Goal: Information Seeking & Learning: Check status

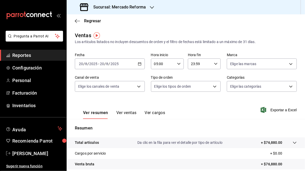
click at [151, 7] on icon "button" at bounding box center [152, 7] width 4 height 4
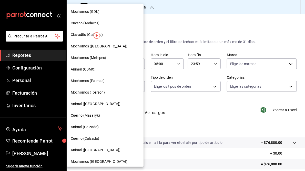
click at [84, 13] on span "Mochomos (GDL)" at bounding box center [85, 11] width 29 height 5
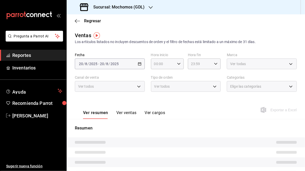
type input "05:00"
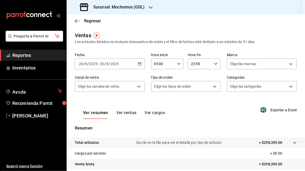
click at [215, 64] on \(Stroke\) "button" at bounding box center [215, 64] width 3 height 2
click at [195, 99] on span "05" at bounding box center [195, 97] width 8 height 4
type input "05:59"
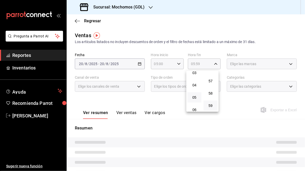
click at [138, 63] on div at bounding box center [152, 85] width 305 height 171
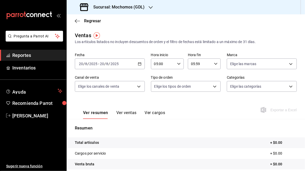
click at [138, 63] on \(Stroke\) "button" at bounding box center [139, 63] width 3 height 0
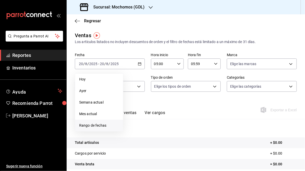
click at [95, 125] on span "Rango de fechas" at bounding box center [99, 125] width 40 height 5
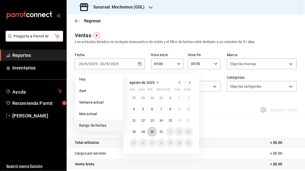
click at [151, 133] on abbr "20" at bounding box center [152, 132] width 3 height 4
click at [162, 133] on abbr "21" at bounding box center [161, 132] width 3 height 4
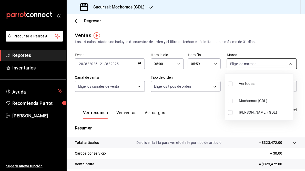
click at [288, 64] on body "Pregunta a Parrot AI Reportes Inventarios Ayuda Recomienda Parrot [PERSON_NAME]…" at bounding box center [152, 85] width 305 height 171
click at [239, 115] on li "[PERSON_NAME] (GDL)" at bounding box center [259, 113] width 68 height 12
type input "9cac9703-0c5a-4d8b-addd-5b6b571d65b9"
checkbox input "true"
click at [188, 121] on div at bounding box center [152, 85] width 305 height 171
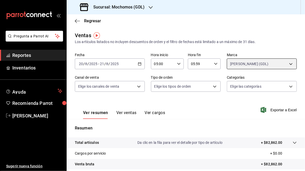
scroll to position [74, 0]
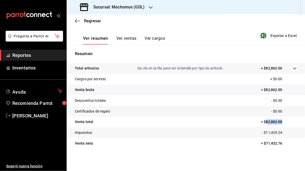
drag, startPoint x: 263, startPoint y: 121, endPoint x: 284, endPoint y: 122, distance: 21.3
click at [284, 122] on p "= $82,862.00" at bounding box center [279, 121] width 36 height 5
copy p "82,862.00"
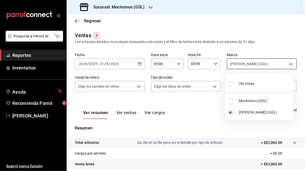
click at [289, 64] on body "Pregunta a Parrot AI Reportes Inventarios Ayuda Recomienda Parrot [PERSON_NAME]…" at bounding box center [152, 85] width 305 height 171
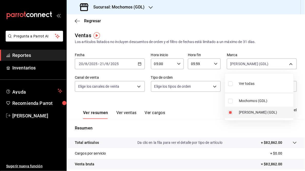
click at [231, 114] on input "checkbox" at bounding box center [230, 112] width 5 height 5
checkbox input "false"
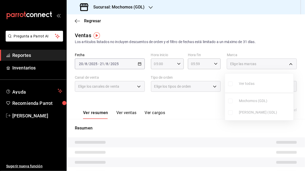
click at [230, 102] on ul "Ver todas Mochomos (GDL) [PERSON_NAME] (GDL)" at bounding box center [259, 97] width 68 height 47
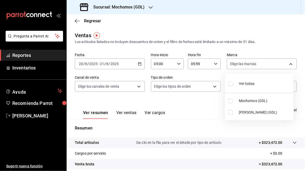
click at [230, 102] on input "checkbox" at bounding box center [230, 101] width 5 height 5
checkbox input "true"
type input "36c25d4a-7cb0-456c-a434-e981d54830bc"
click at [204, 104] on div at bounding box center [152, 85] width 305 height 171
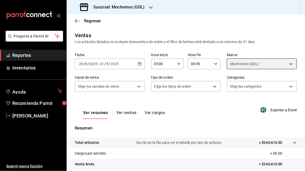
scroll to position [74, 0]
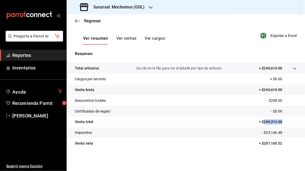
drag, startPoint x: 261, startPoint y: 122, endPoint x: 282, endPoint y: 122, distance: 20.8
click at [282, 122] on p "= $240,312.00" at bounding box center [278, 121] width 38 height 5
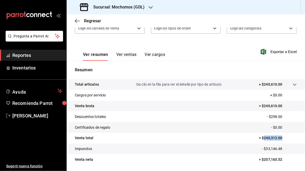
scroll to position [59, 0]
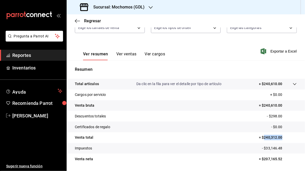
copy p "240,312.00"
click at [122, 9] on h3 "Sucursal: Mochomos (GDL)" at bounding box center [116, 7] width 55 height 6
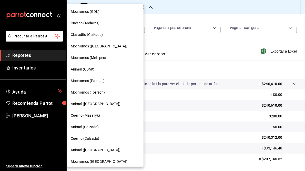
click at [90, 23] on span "Cuerno (Andares)" at bounding box center [85, 23] width 29 height 5
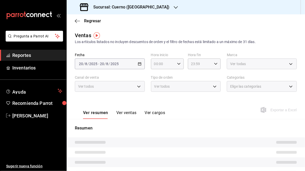
type input "05:00"
type input "05:59"
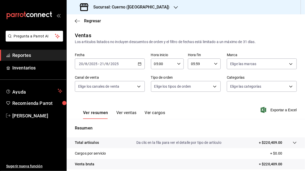
scroll to position [74, 0]
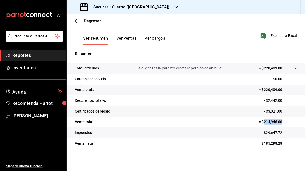
drag, startPoint x: 261, startPoint y: 122, endPoint x: 283, endPoint y: 124, distance: 21.9
click at [283, 124] on p "= $214,946.00" at bounding box center [278, 121] width 38 height 5
copy p "214,946.00"
click at [114, 6] on h3 "Sucursal: Cuerno ([GEOGRAPHIC_DATA])" at bounding box center [129, 7] width 81 height 6
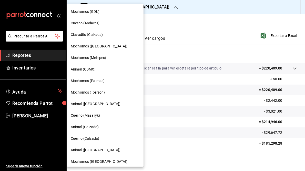
click at [86, 33] on span "Clavadito (Calzada)" at bounding box center [87, 34] width 32 height 5
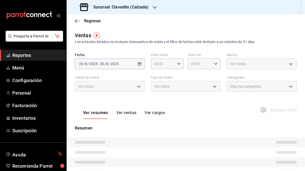
type input "05:00"
type input "05:59"
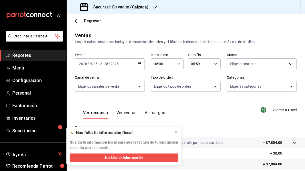
scroll to position [74, 0]
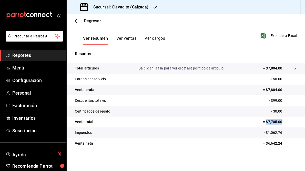
drag, startPoint x: 264, startPoint y: 121, endPoint x: 280, endPoint y: 122, distance: 15.9
click at [280, 122] on p "= $7,705.00" at bounding box center [280, 121] width 34 height 5
copy p "$7,705.00"
click at [124, 6] on h3 "Sucursal: Clavadito (Calzada)" at bounding box center [119, 7] width 60 height 6
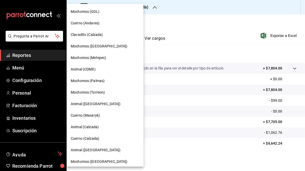
click at [84, 47] on span "Mochomos ([GEOGRAPHIC_DATA])" at bounding box center [99, 46] width 57 height 5
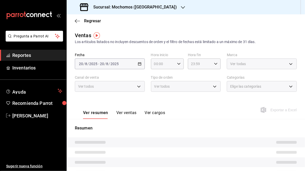
type input "05:00"
type input "05:59"
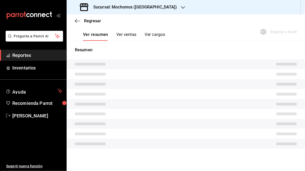
scroll to position [74, 0]
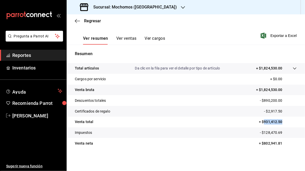
drag, startPoint x: 261, startPoint y: 122, endPoint x: 279, endPoint y: 121, distance: 18.2
click at [279, 121] on p "= $931,412.50" at bounding box center [278, 121] width 38 height 5
copy p "931,412.50"
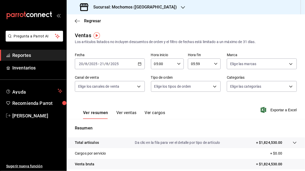
click at [181, 5] on icon "button" at bounding box center [183, 7] width 4 height 4
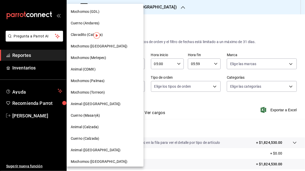
click at [88, 60] on span "Mochomos (Metepec)" at bounding box center [88, 57] width 35 height 5
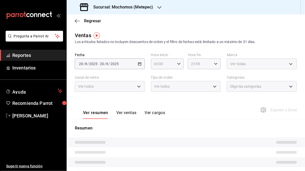
type input "05:00"
type input "05:59"
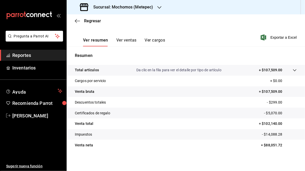
scroll to position [73, 0]
drag, startPoint x: 262, startPoint y: 124, endPoint x: 279, endPoint y: 123, distance: 17.5
click at [279, 123] on p "= $102,140.00" at bounding box center [278, 123] width 38 height 5
copy p "102,140.00"
click at [155, 8] on div "Sucursal: Mochomos (Metepec)" at bounding box center [117, 7] width 93 height 14
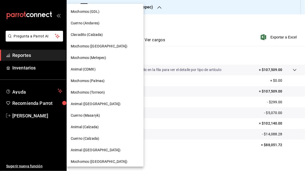
click at [80, 71] on span "Animal (CDMX)" at bounding box center [83, 69] width 25 height 5
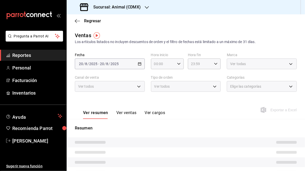
type input "05:00"
type input "05:59"
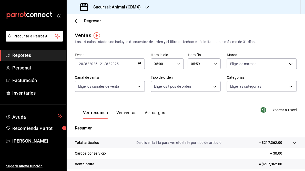
scroll to position [74, 0]
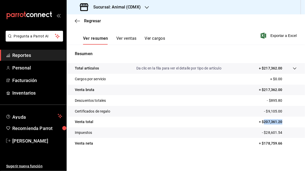
drag, startPoint x: 261, startPoint y: 122, endPoint x: 282, endPoint y: 122, distance: 20.3
click at [282, 122] on p "= $207,361.20" at bounding box center [278, 121] width 38 height 5
copy p "207,361.20"
click at [114, 5] on h3 "Sucursal: Animal (CDMX)" at bounding box center [115, 7] width 52 height 6
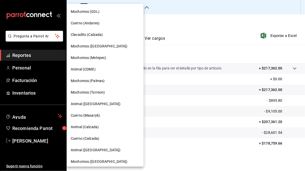
click at [86, 82] on span "Mochomos (Palmas)" at bounding box center [88, 80] width 34 height 5
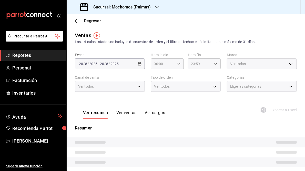
type input "05:00"
type input "05:59"
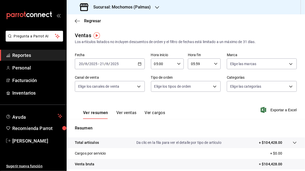
scroll to position [74, 0]
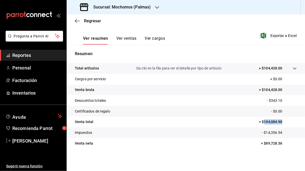
drag, startPoint x: 261, startPoint y: 122, endPoint x: 283, endPoint y: 121, distance: 22.3
click at [283, 121] on p "= $104,084.90" at bounding box center [278, 121] width 38 height 5
copy p "104,084.90"
click at [117, 9] on h3 "Sucursal: Mochomos (Palmas)" at bounding box center [120, 7] width 62 height 6
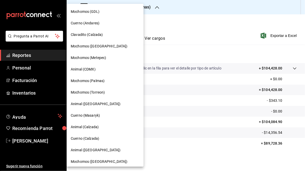
click at [96, 93] on span "Mochomos (Torreon)" at bounding box center [88, 92] width 34 height 5
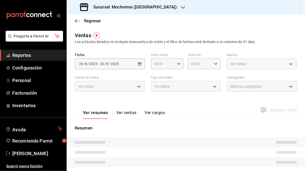
type input "05:00"
type input "05:59"
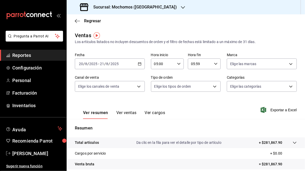
scroll to position [74, 0]
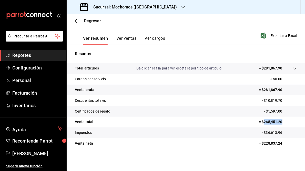
drag, startPoint x: 261, startPoint y: 122, endPoint x: 286, endPoint y: 122, distance: 25.4
click at [286, 122] on p "= $265,451.20" at bounding box center [278, 121] width 38 height 5
copy p "265,451.20"
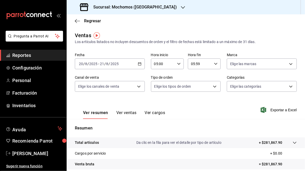
click at [128, 9] on h3 "Sucursal: Mochomos ([GEOGRAPHIC_DATA])" at bounding box center [133, 7] width 88 height 6
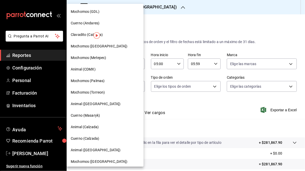
click at [91, 106] on span "Animal ([GEOGRAPHIC_DATA])" at bounding box center [96, 103] width 50 height 5
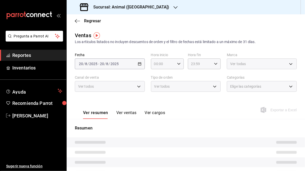
type input "05:00"
type input "05:59"
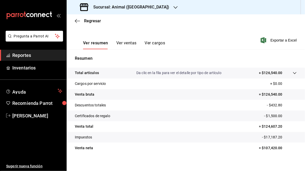
scroll to position [72, 0]
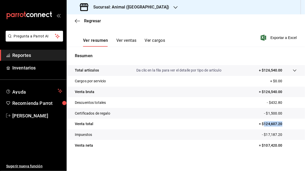
drag, startPoint x: 261, startPoint y: 124, endPoint x: 280, endPoint y: 124, distance: 18.7
click at [280, 124] on p "= $124,607.20" at bounding box center [278, 123] width 38 height 5
copy p "124,607.20"
click at [113, 8] on h3 "Sucursal: Animal ([GEOGRAPHIC_DATA])" at bounding box center [129, 7] width 80 height 6
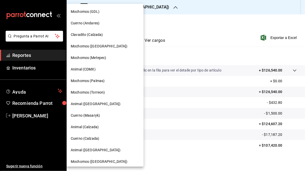
click at [91, 105] on span "Animal ([GEOGRAPHIC_DATA])" at bounding box center [96, 103] width 50 height 5
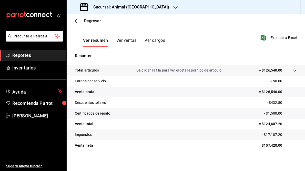
click at [121, 7] on h3 "Sucursal: Animal ([GEOGRAPHIC_DATA])" at bounding box center [129, 7] width 80 height 6
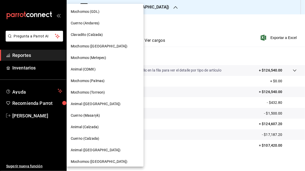
click at [88, 117] on span "Cuerno (Masaryk)" at bounding box center [85, 115] width 29 height 5
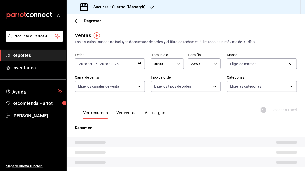
type input "05:00"
type input "05:59"
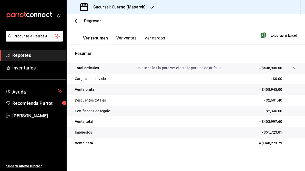
scroll to position [74, 0]
drag, startPoint x: 262, startPoint y: 122, endPoint x: 279, endPoint y: 122, distance: 17.2
click at [279, 122] on p "= $403,997.60" at bounding box center [278, 121] width 38 height 5
click at [117, 6] on h3 "Sucursal: Cuerno (Masaryk)" at bounding box center [117, 7] width 56 height 6
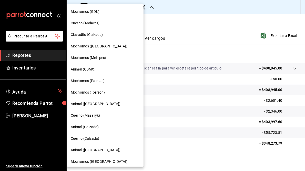
click at [83, 127] on span "Animal (Calzada)" at bounding box center [85, 126] width 28 height 5
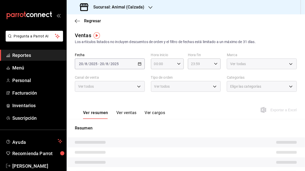
type input "05:00"
type input "05:59"
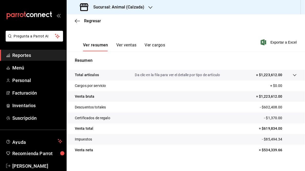
scroll to position [68, 0]
drag, startPoint x: 262, startPoint y: 129, endPoint x: 284, endPoint y: 127, distance: 22.4
click at [284, 127] on p "= $619,834.00" at bounding box center [278, 128] width 38 height 5
click at [137, 7] on h3 "Sucursal: Animal (Calzada)" at bounding box center [116, 7] width 55 height 6
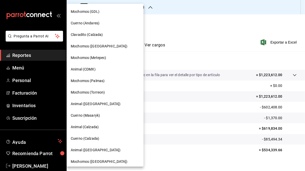
scroll to position [37, 0]
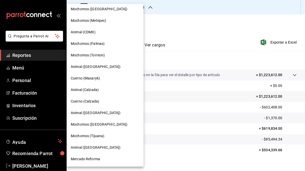
click at [80, 102] on span "Cuerno (Calzada)" at bounding box center [85, 101] width 28 height 5
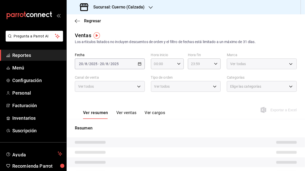
type input "05:00"
type input "05:59"
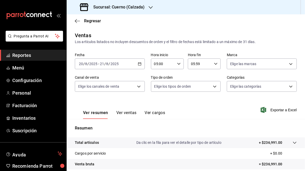
scroll to position [74, 0]
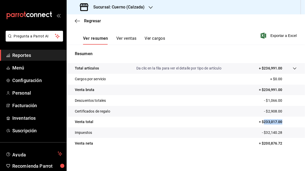
drag, startPoint x: 261, startPoint y: 121, endPoint x: 286, endPoint y: 121, distance: 24.6
click at [286, 121] on p "= $233,017.00" at bounding box center [278, 121] width 38 height 5
click at [118, 8] on h3 "Sucursal: Cuerno (Calzada)" at bounding box center [116, 7] width 55 height 6
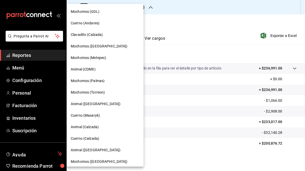
scroll to position [37, 0]
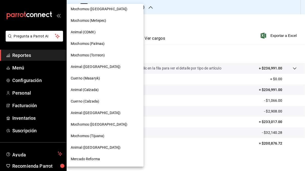
click at [85, 113] on span "Animal ([GEOGRAPHIC_DATA])" at bounding box center [96, 112] width 50 height 5
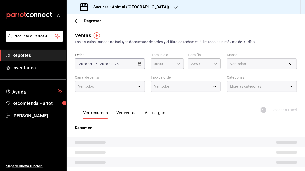
type input "05:00"
type input "05:59"
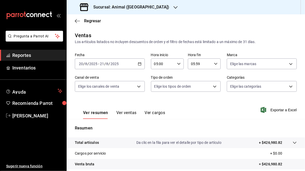
scroll to position [74, 0]
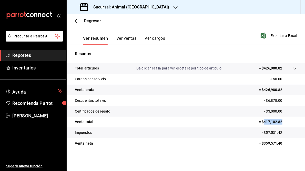
drag, startPoint x: 261, startPoint y: 121, endPoint x: 280, endPoint y: 121, distance: 18.7
click at [280, 121] on p "= $417,102.82" at bounding box center [278, 121] width 38 height 5
click at [174, 7] on icon "button" at bounding box center [176, 7] width 4 height 4
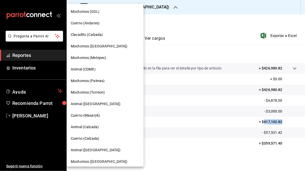
scroll to position [37, 0]
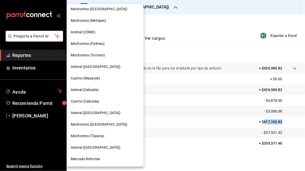
click at [93, 123] on span "Mochomos ([GEOGRAPHIC_DATA])" at bounding box center [99, 124] width 57 height 5
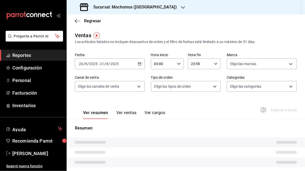
type input "05:00"
type input "05:59"
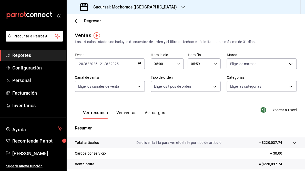
scroll to position [61, 0]
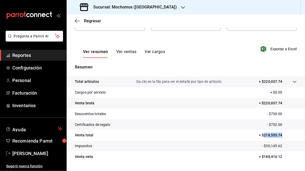
drag, startPoint x: 261, startPoint y: 136, endPoint x: 282, endPoint y: 137, distance: 21.3
click at [282, 137] on p "= $218,555.74" at bounding box center [278, 135] width 38 height 5
click at [139, 8] on h3 "Sucursal: Mochomos ([GEOGRAPHIC_DATA])" at bounding box center [133, 7] width 88 height 6
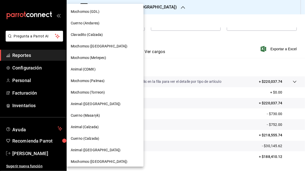
scroll to position [37, 0]
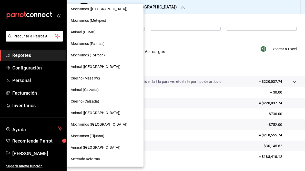
click at [95, 136] on span "Mochomos (Tijuana)" at bounding box center [88, 135] width 34 height 5
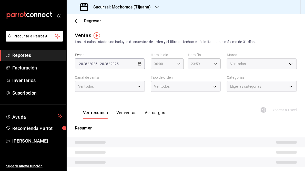
type input "05:00"
type input "05:59"
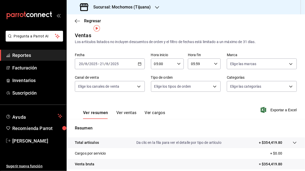
scroll to position [74, 0]
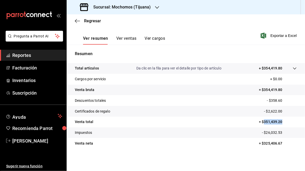
drag, startPoint x: 261, startPoint y: 122, endPoint x: 286, endPoint y: 122, distance: 24.6
click at [286, 122] on p "= $351,439.20" at bounding box center [278, 121] width 38 height 5
click at [109, 6] on h3 "Sucursal: Mochomos (Tijuana)" at bounding box center [120, 7] width 62 height 6
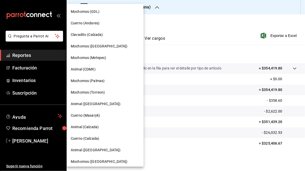
scroll to position [37, 0]
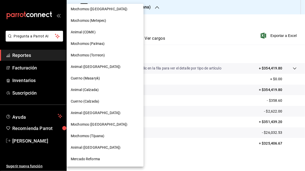
click at [97, 149] on span "Animal ([GEOGRAPHIC_DATA])" at bounding box center [96, 147] width 50 height 5
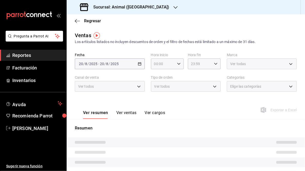
type input "05:00"
type input "05:59"
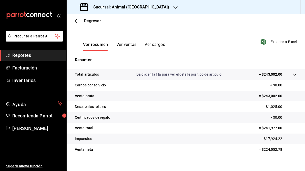
scroll to position [74, 0]
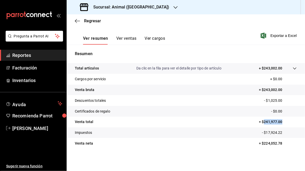
drag, startPoint x: 262, startPoint y: 122, endPoint x: 281, endPoint y: 123, distance: 18.8
click at [281, 123] on p "= $241,977.00" at bounding box center [278, 121] width 38 height 5
click at [141, 5] on h3 "Sucursal: Animal ([GEOGRAPHIC_DATA])" at bounding box center [129, 7] width 80 height 6
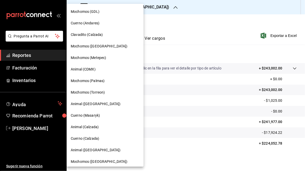
scroll to position [37, 0]
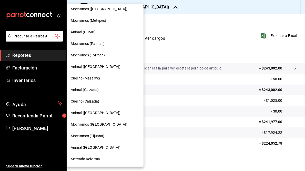
click at [86, 160] on span "Mercado Reforma" at bounding box center [85, 158] width 29 height 5
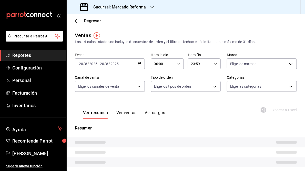
type input "05:00"
type input "05:59"
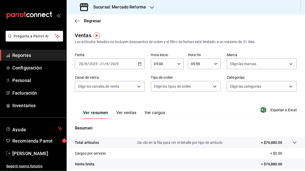
scroll to position [74, 0]
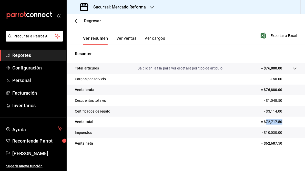
drag, startPoint x: 263, startPoint y: 122, endPoint x: 287, endPoint y: 126, distance: 23.7
click at [287, 126] on tr "Venta total = $72,717.50" at bounding box center [186, 122] width 239 height 11
click at [152, 6] on icon "button" at bounding box center [152, 7] width 4 height 4
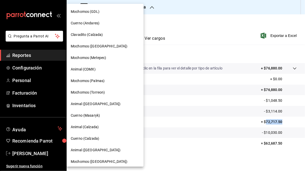
click at [94, 92] on span "Mochomos (Torreon)" at bounding box center [88, 92] width 34 height 5
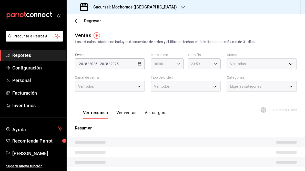
type input "05:00"
type input "05:59"
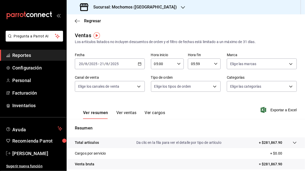
click at [141, 65] on div "[DATE] [DATE] - [DATE] [DATE]" at bounding box center [110, 63] width 70 height 11
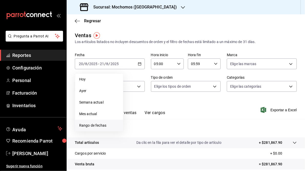
click at [92, 125] on span "Rango de fechas" at bounding box center [99, 125] width 40 height 5
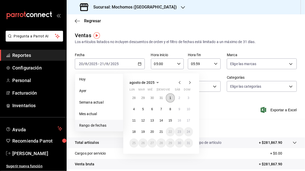
click at [170, 98] on abbr "1" at bounding box center [171, 98] width 2 height 4
click at [161, 132] on abbr "21" at bounding box center [161, 132] width 3 height 4
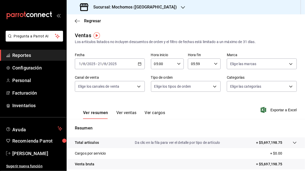
scroll to position [74, 0]
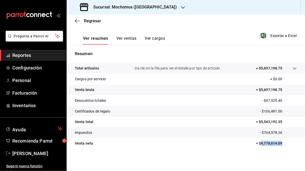
drag, startPoint x: 259, startPoint y: 143, endPoint x: 281, endPoint y: 144, distance: 22.3
click at [281, 144] on p "= $4,778,614.09" at bounding box center [276, 143] width 41 height 5
click at [181, 5] on div at bounding box center [183, 7] width 4 height 5
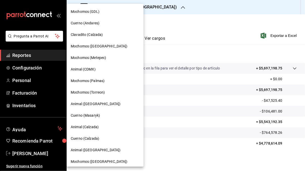
click at [101, 25] on div "Cuerno (Andares)" at bounding box center [105, 23] width 69 height 5
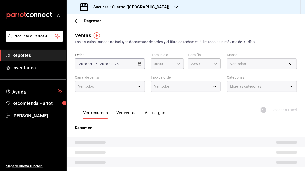
type input "05:00"
type input "05:59"
